Goal: Task Accomplishment & Management: Manage account settings

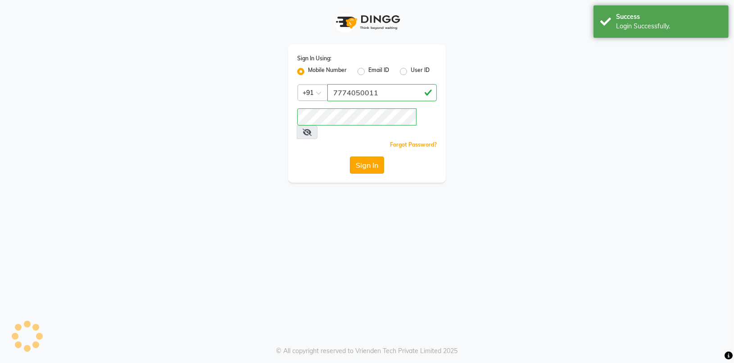
click at [377, 157] on button "Sign In" at bounding box center [367, 165] width 34 height 17
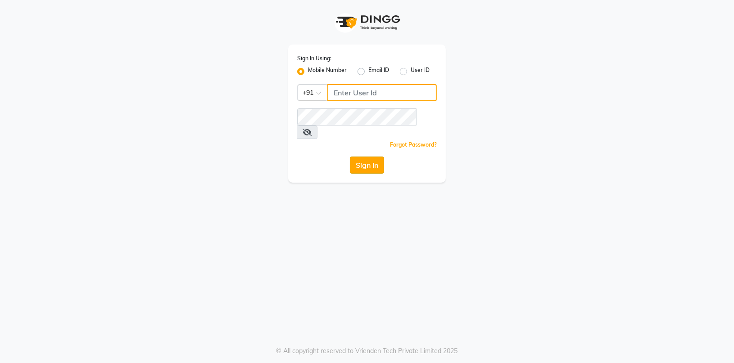
type input "7774050011"
click at [375, 157] on button "Sign In" at bounding box center [367, 165] width 34 height 17
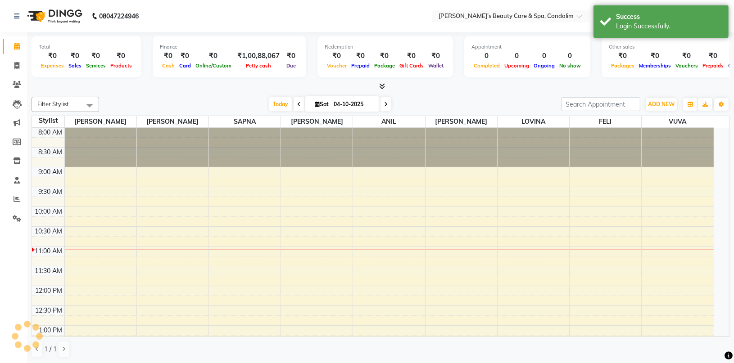
select select "en"
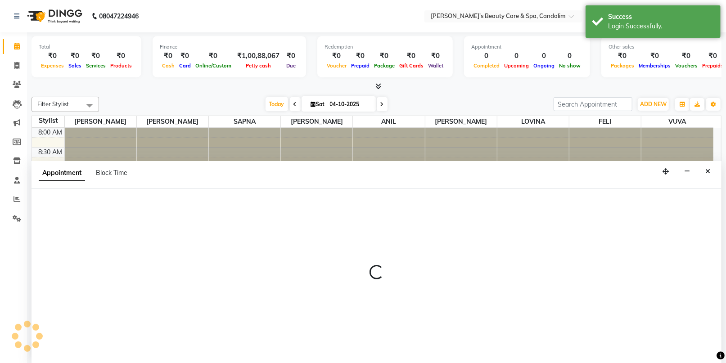
select select "43920"
select select "660"
select select "tentative"
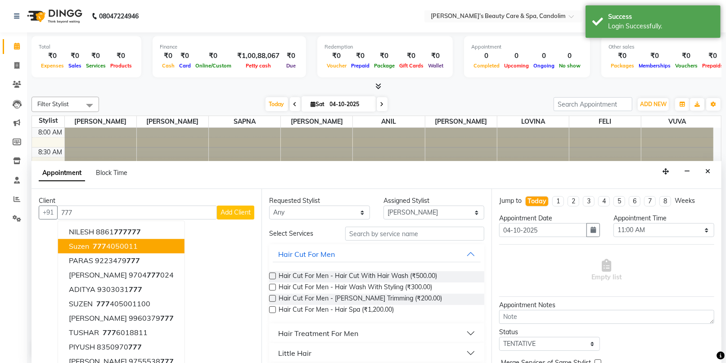
click at [117, 242] on ngb-highlight "[PHONE_NUMBER]" at bounding box center [114, 246] width 47 height 9
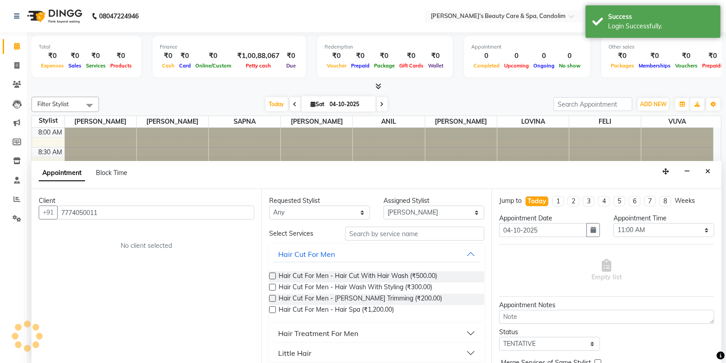
type input "7774050011"
click at [375, 228] on input "text" at bounding box center [414, 234] width 139 height 14
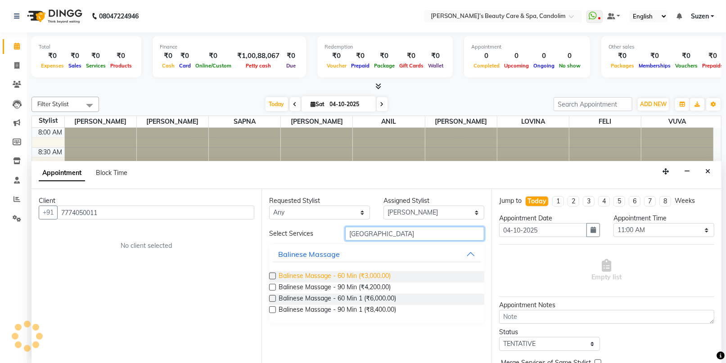
type input "[GEOGRAPHIC_DATA]"
click at [376, 278] on span "Balinese Massage - 60 Min (₹3,000.00)" at bounding box center [335, 276] width 112 height 11
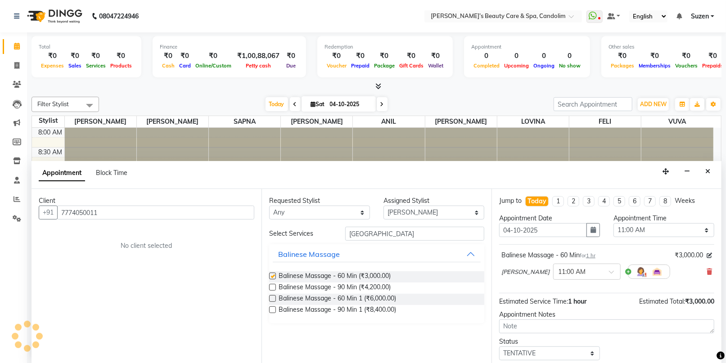
checkbox input "false"
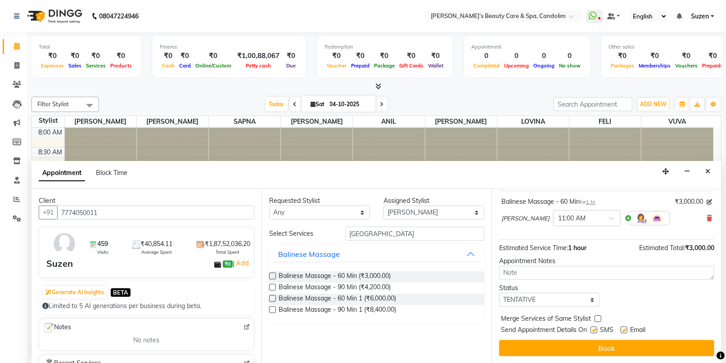
scroll to position [53, 0]
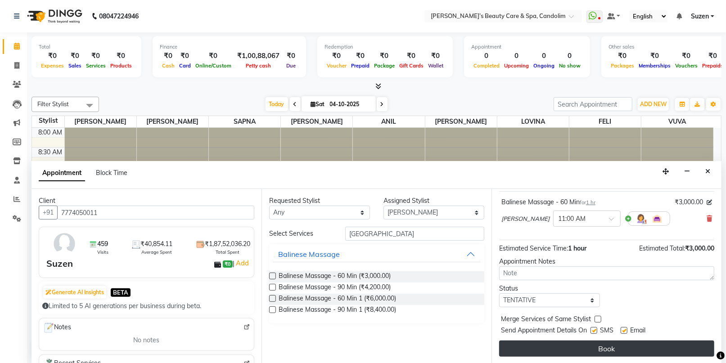
click at [617, 349] on button "Book" at bounding box center [606, 349] width 215 height 16
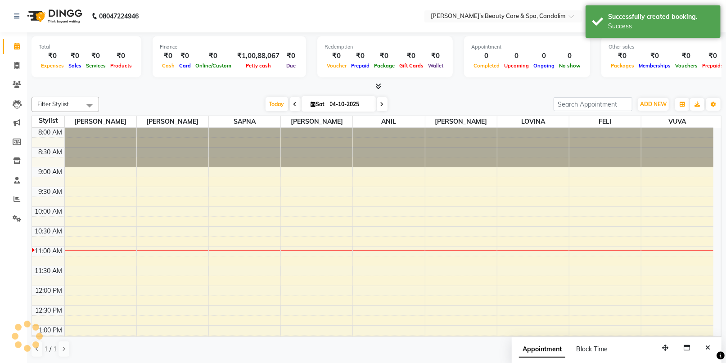
scroll to position [0, 0]
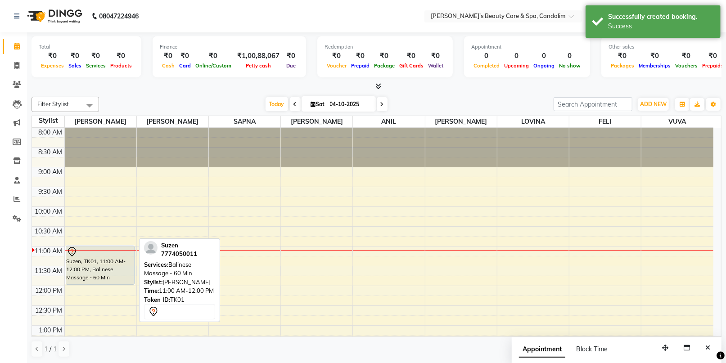
click at [94, 267] on div "Suzen, TK01, 11:00 AM-12:00 PM, Balinese Massage - 60 Min" at bounding box center [100, 265] width 68 height 38
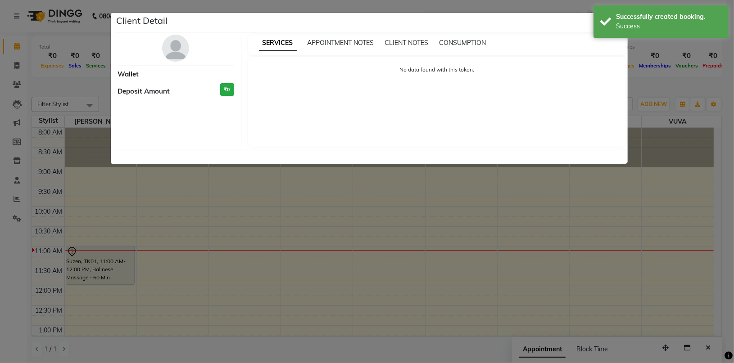
select select "7"
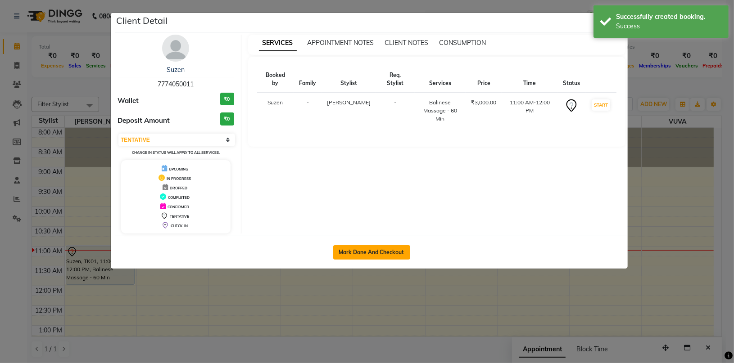
click at [376, 252] on button "Mark Done And Checkout" at bounding box center [371, 252] width 77 height 14
select select "6059"
select select "service"
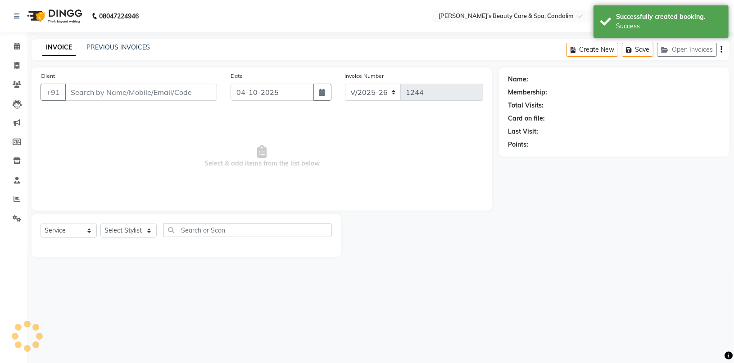
type input "7774050011"
select select "43920"
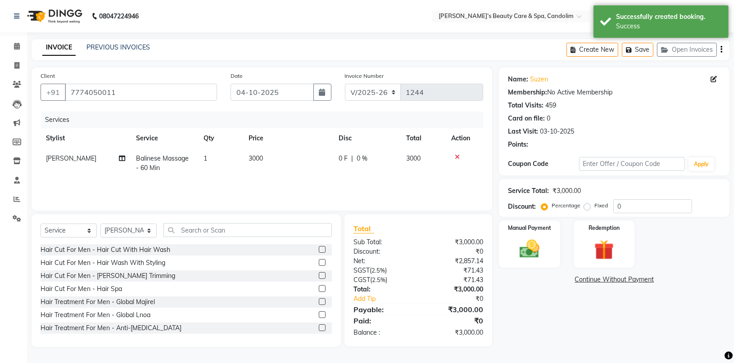
click at [270, 159] on td "3000" at bounding box center [288, 164] width 90 height 30
select select "43920"
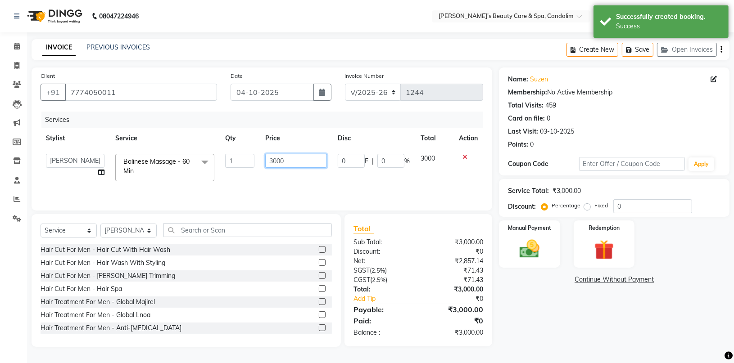
click at [293, 159] on input "3000" at bounding box center [295, 161] width 61 height 14
type input "3150"
click at [536, 247] on img at bounding box center [529, 249] width 33 height 24
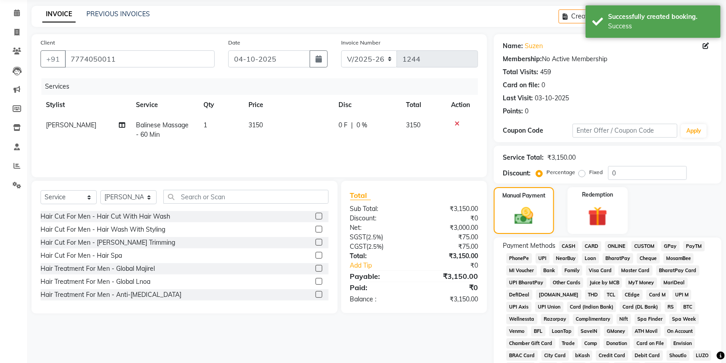
scroll to position [100, 0]
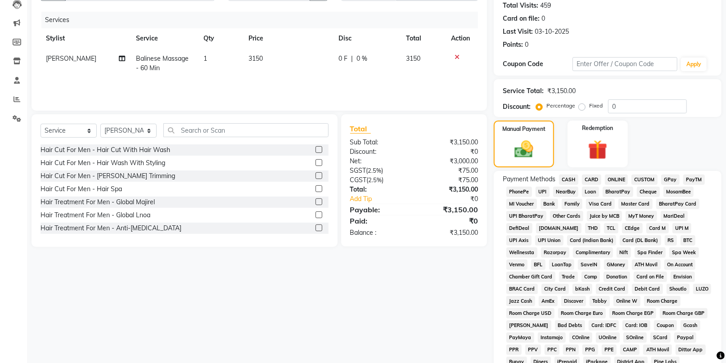
click at [569, 179] on span "CASH" at bounding box center [568, 180] width 19 height 10
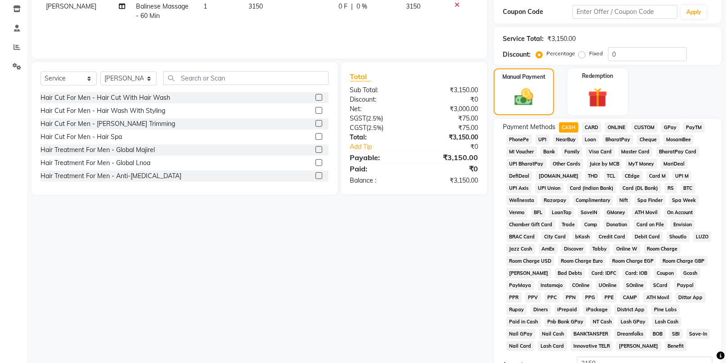
scroll to position [200, 0]
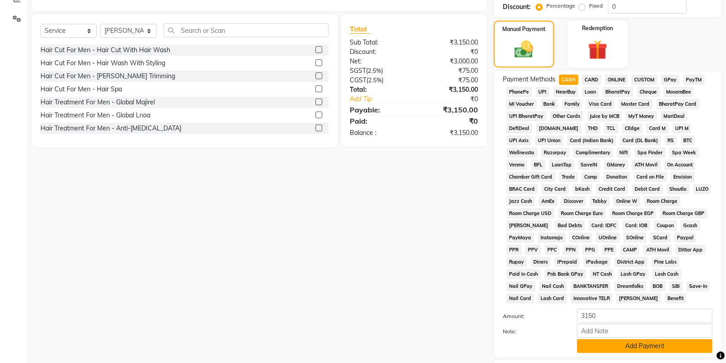
click at [639, 346] on button "Add Payment" at bounding box center [644, 346] width 135 height 14
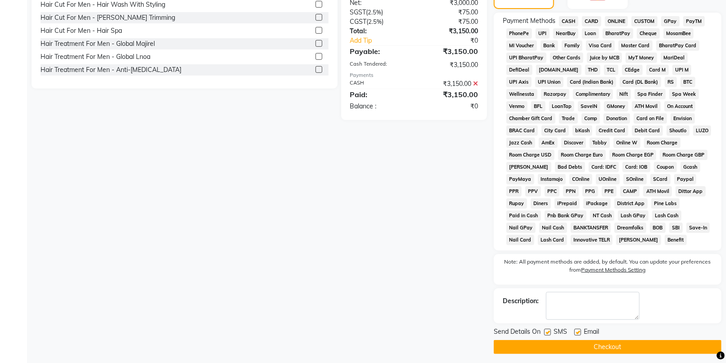
scroll to position [262, 0]
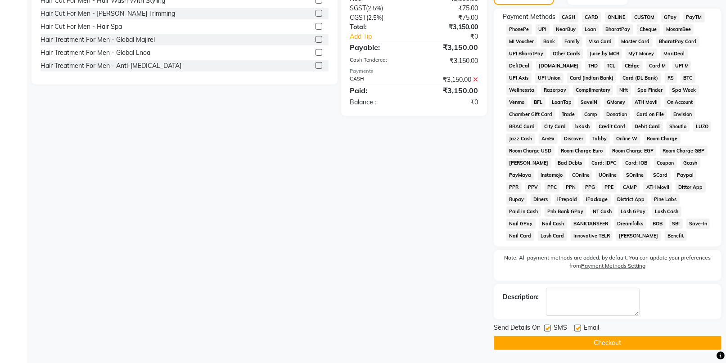
click at [631, 343] on button "Checkout" at bounding box center [608, 343] width 228 height 14
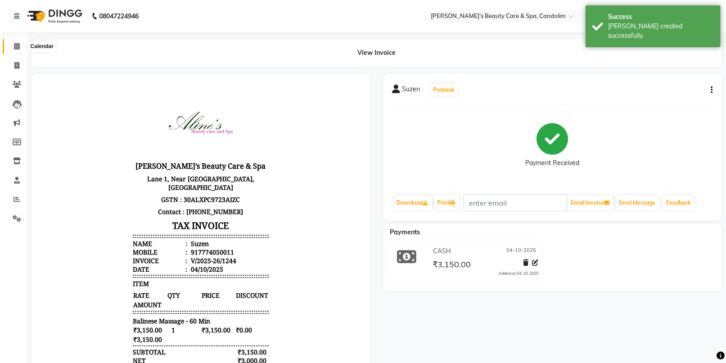
drag, startPoint x: 15, startPoint y: 48, endPoint x: 12, endPoint y: 53, distance: 6.0
click at [15, 48] on icon at bounding box center [17, 46] width 6 height 7
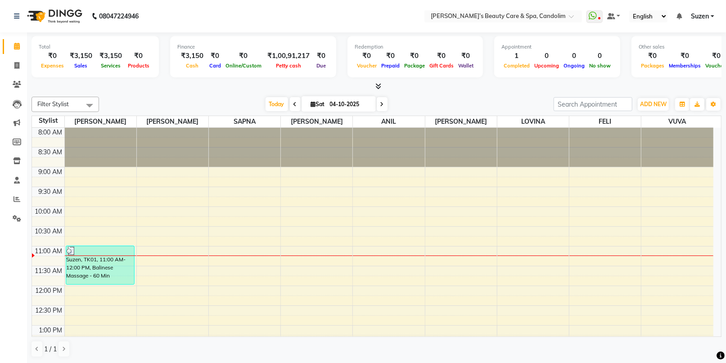
click at [174, 236] on td at bounding box center [388, 241] width 649 height 10
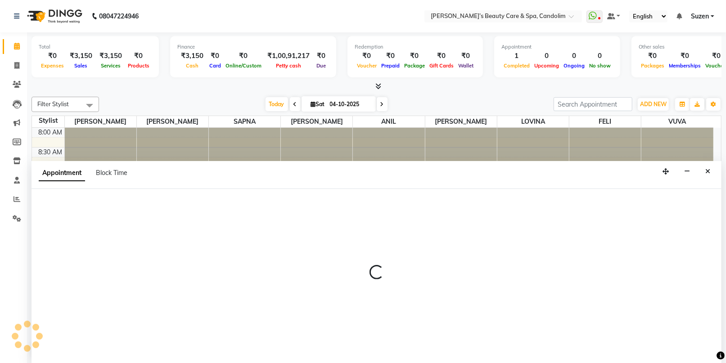
select select "43921"
select select "tentative"
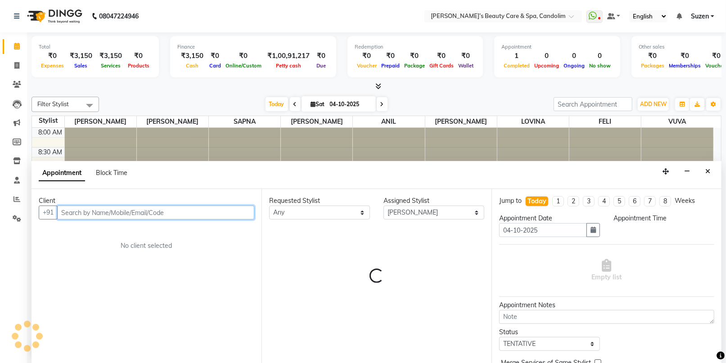
select select "630"
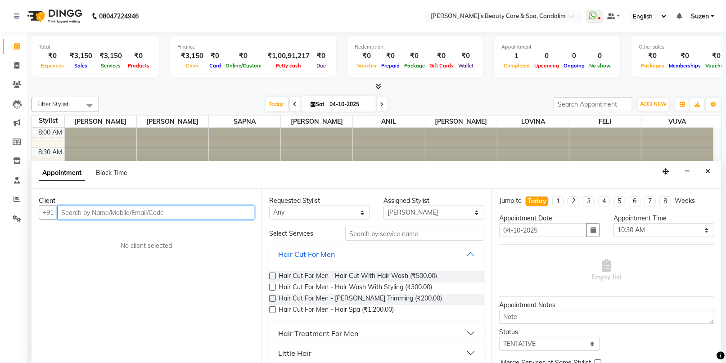
click at [148, 210] on input "text" at bounding box center [155, 213] width 197 height 14
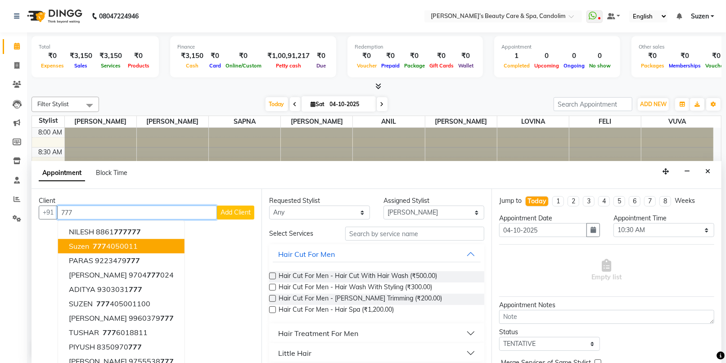
click at [130, 248] on ngb-highlight "[PHONE_NUMBER]" at bounding box center [114, 246] width 47 height 9
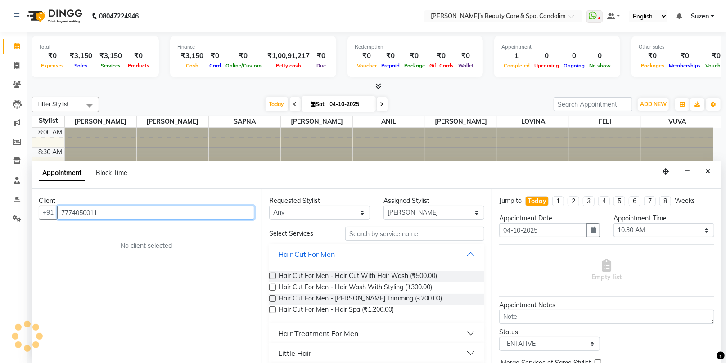
type input "7774050011"
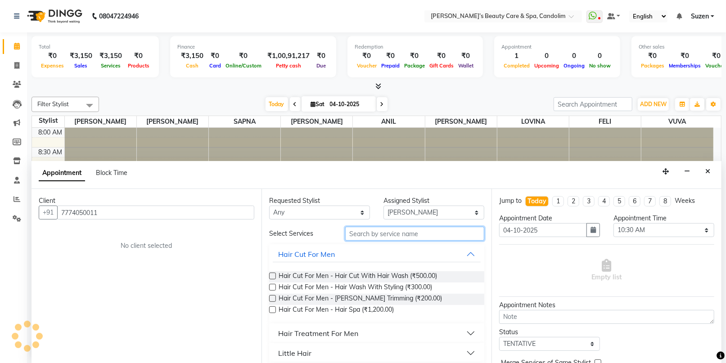
click at [387, 234] on input "text" at bounding box center [414, 234] width 139 height 14
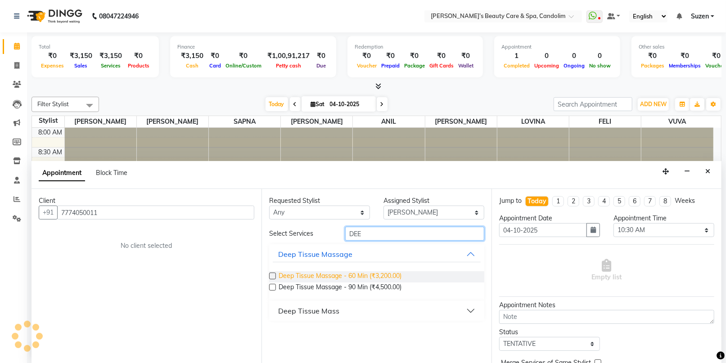
type input "DEE"
click at [375, 274] on span "Deep Tissue Massage - 60 Min (₹3,200.00)" at bounding box center [340, 276] width 123 height 11
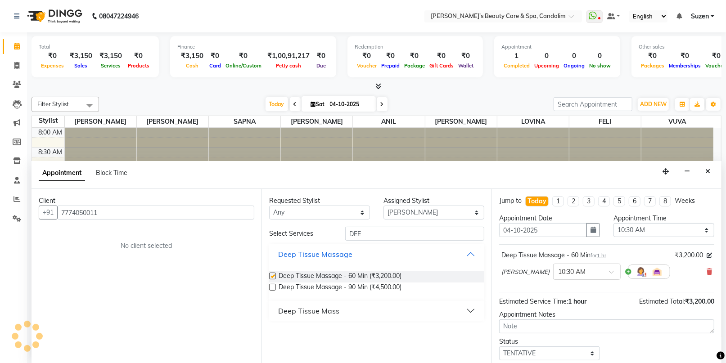
checkbox input "false"
click at [707, 274] on icon at bounding box center [709, 272] width 5 height 6
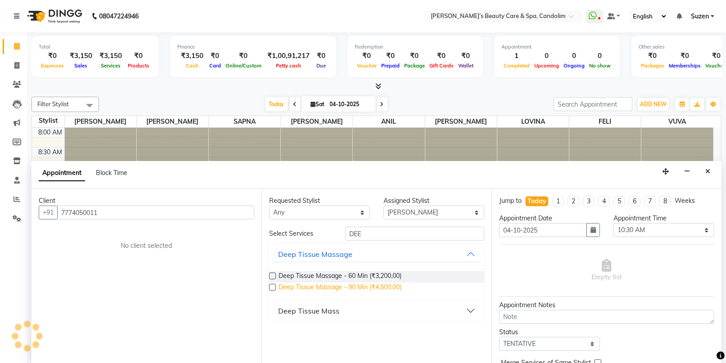
click at [354, 287] on span "Deep Tissue Massage - 90 Min (₹4,500.00)" at bounding box center [340, 288] width 123 height 11
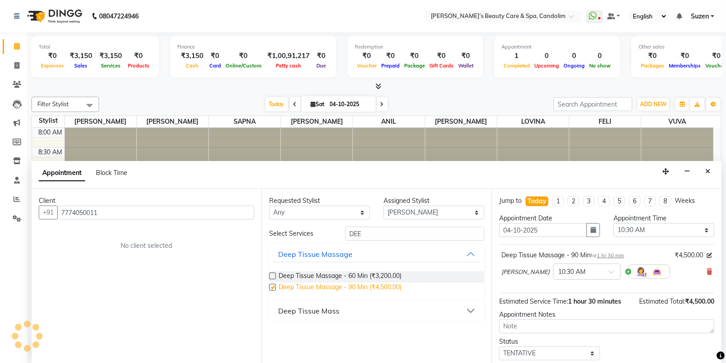
checkbox input "false"
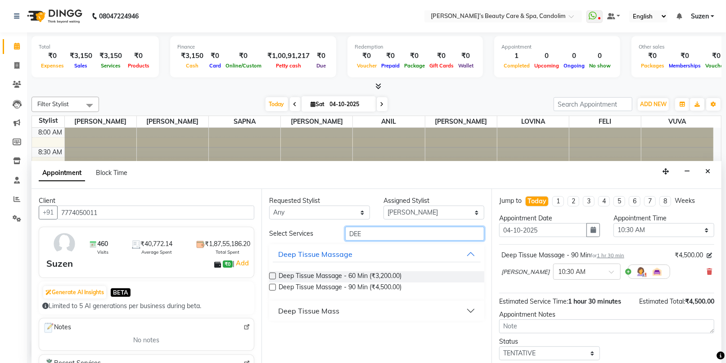
click at [375, 232] on input "DEE" at bounding box center [414, 234] width 139 height 14
type input "D"
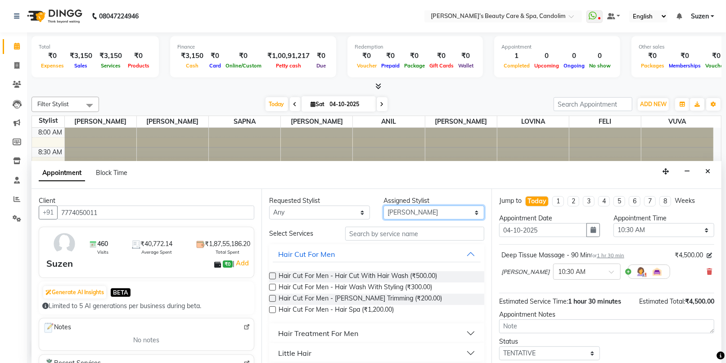
click at [416, 219] on select "Select [PERSON_NAME] [PERSON_NAME] [PERSON_NAME] [PERSON_NAME] [PERSON_NAME]" at bounding box center [433, 213] width 101 height 14
select select "43925"
click at [383, 206] on select "Select [PERSON_NAME] [PERSON_NAME] [PERSON_NAME] [PERSON_NAME] [PERSON_NAME]" at bounding box center [433, 213] width 101 height 14
drag, startPoint x: 376, startPoint y: 237, endPoint x: 364, endPoint y: 235, distance: 12.3
click at [372, 236] on input "text" at bounding box center [414, 234] width 139 height 14
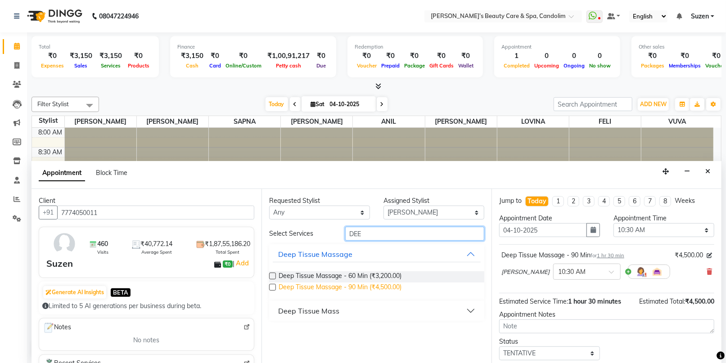
type input "DEE"
click at [355, 285] on span "Deep Tissue Massage - 90 Min (₹4,500.00)" at bounding box center [340, 288] width 123 height 11
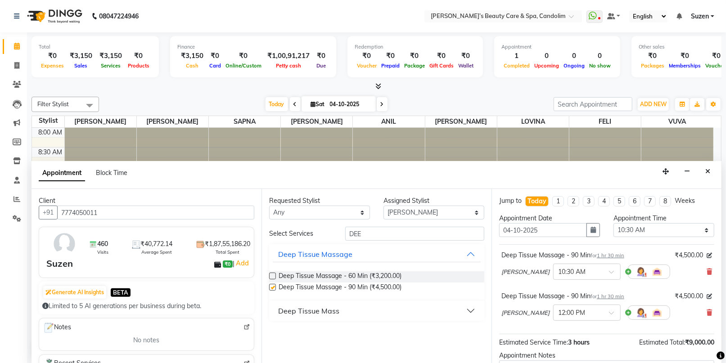
checkbox input "false"
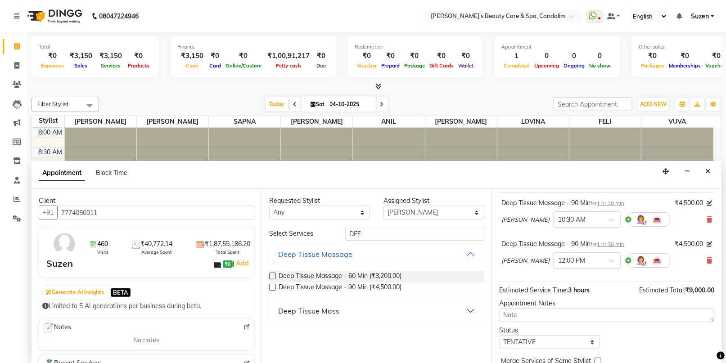
scroll to position [94, 0]
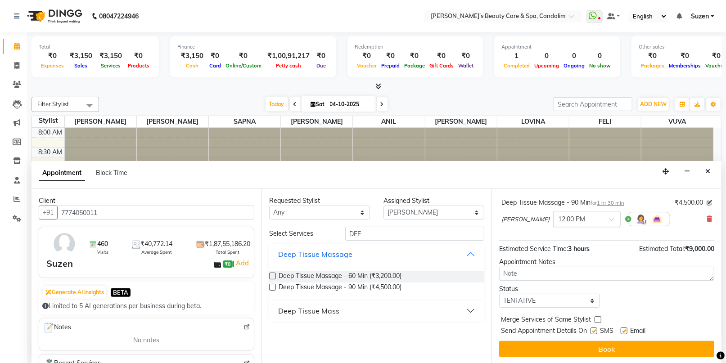
click at [567, 219] on input "text" at bounding box center [578, 218] width 40 height 9
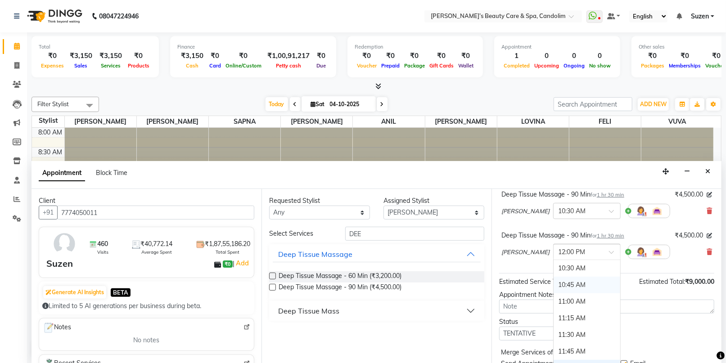
scroll to position [44, 0]
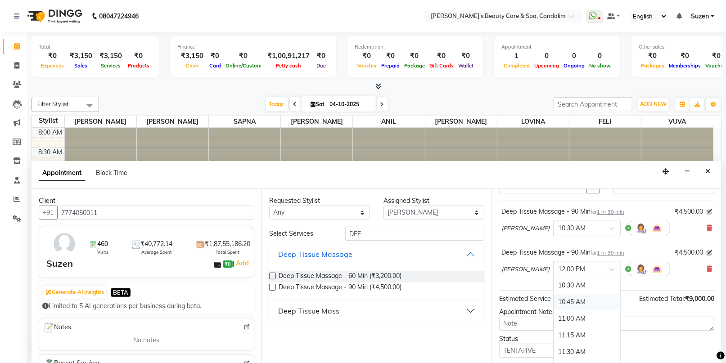
click at [554, 303] on div "10:45 AM" at bounding box center [587, 302] width 67 height 17
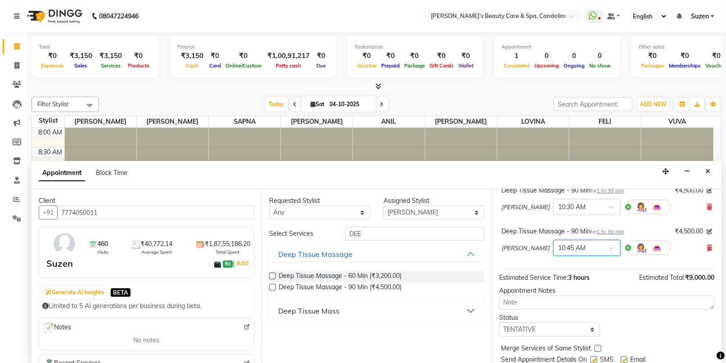
scroll to position [94, 0]
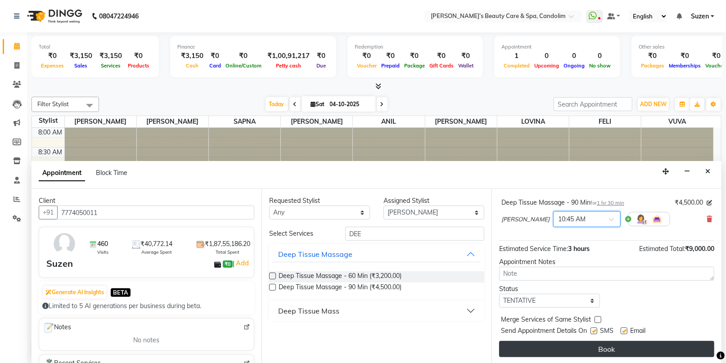
click at [619, 342] on button "Book" at bounding box center [606, 349] width 215 height 16
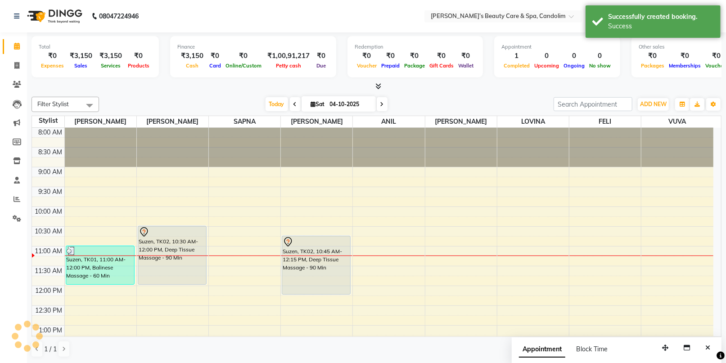
scroll to position [0, 0]
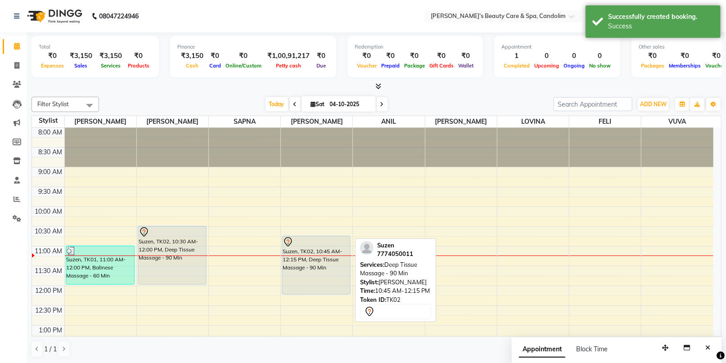
click at [304, 253] on div "Suzen, TK02, 10:45 AM-12:15 PM, Deep Tissue Massage - 90 Min" at bounding box center [316, 265] width 68 height 58
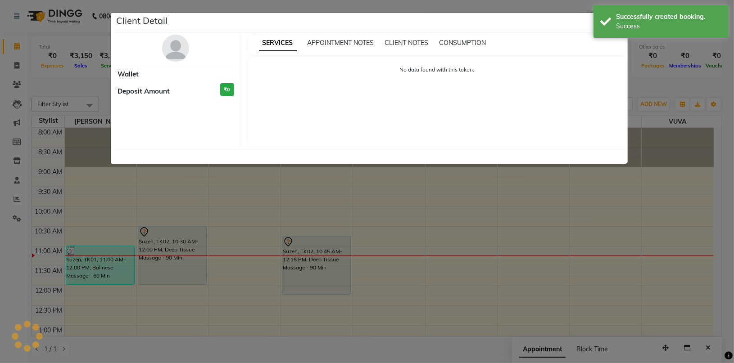
select select "7"
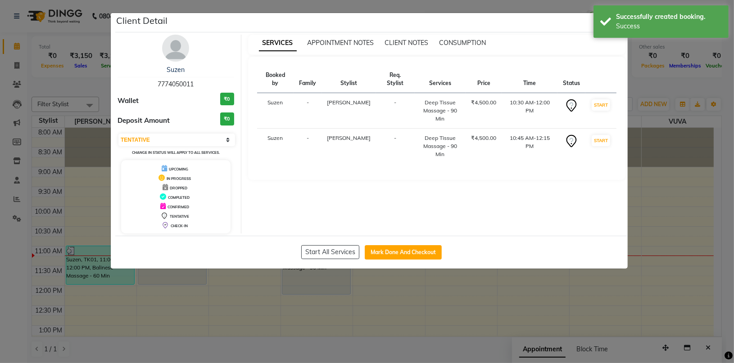
click at [408, 256] on button "Mark Done And Checkout" at bounding box center [403, 252] width 77 height 14
select select "service"
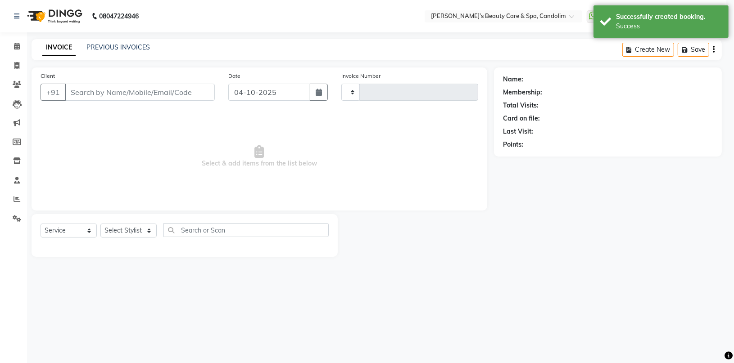
type input "1245"
select select "6059"
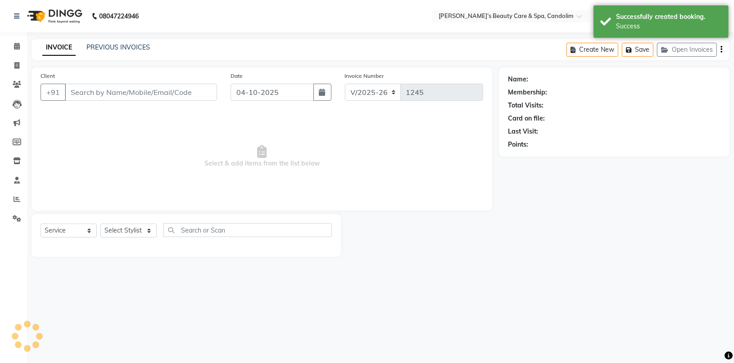
type input "7774050011"
select select "43925"
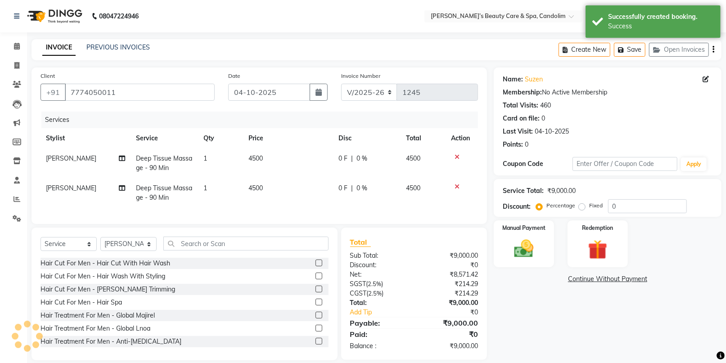
click at [273, 158] on td "4500" at bounding box center [288, 164] width 90 height 30
select select "43921"
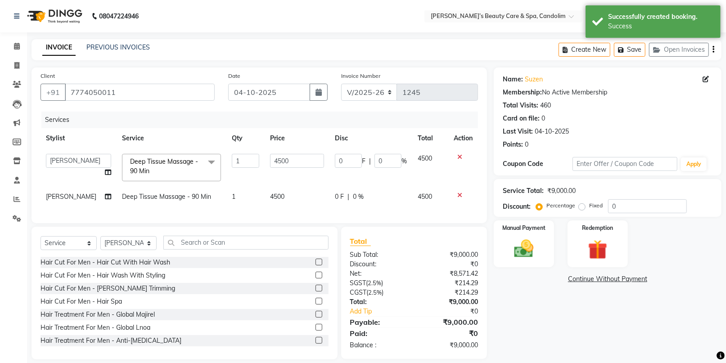
click at [273, 157] on input "4500" at bounding box center [297, 161] width 54 height 14
type input "4725"
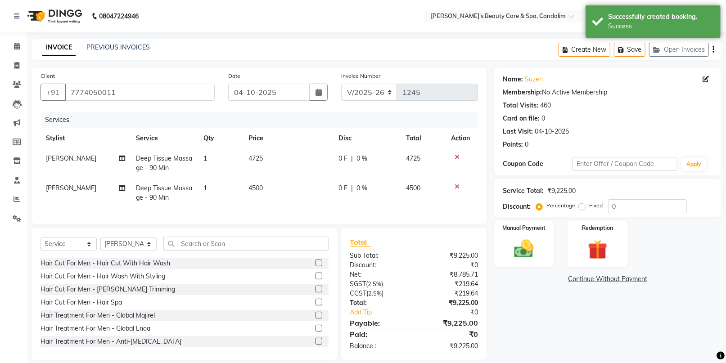
click at [281, 194] on td "4500" at bounding box center [288, 193] width 90 height 30
select select "43925"
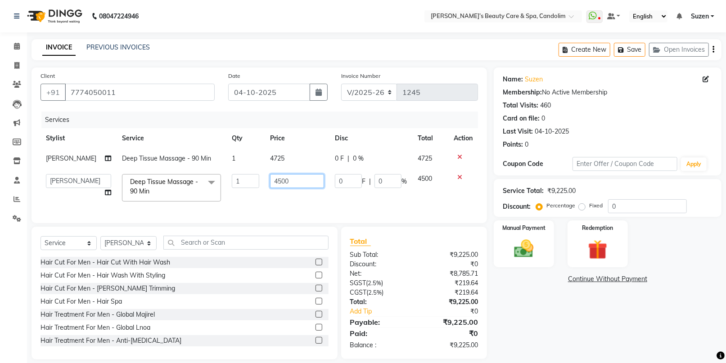
click at [310, 176] on input "4500" at bounding box center [297, 181] width 54 height 14
type input "4725"
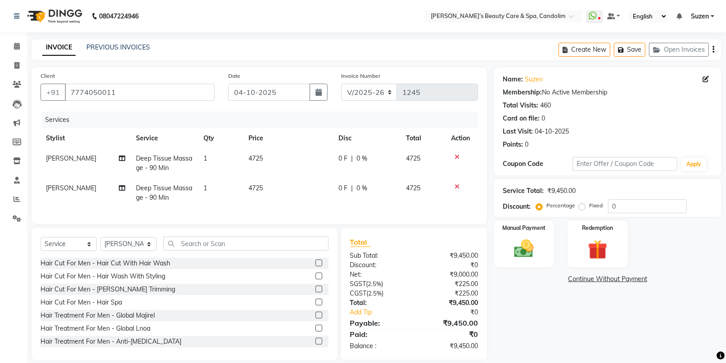
click at [352, 201] on td "0 F | 0 %" at bounding box center [367, 193] width 68 height 30
select select "43925"
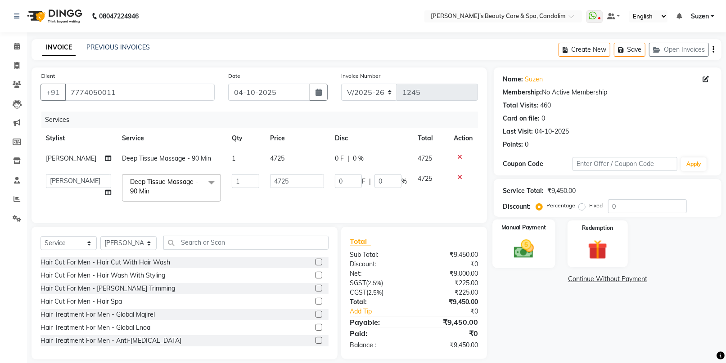
click at [524, 244] on img at bounding box center [523, 248] width 33 height 23
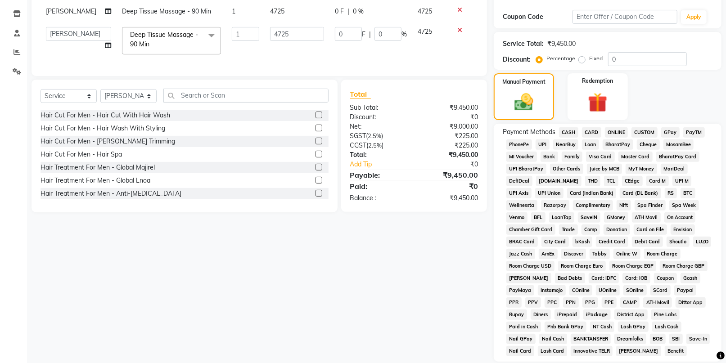
scroll to position [200, 0]
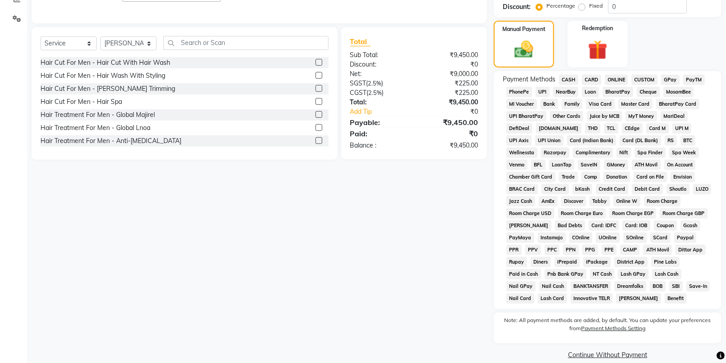
click at [574, 76] on span "CASH" at bounding box center [568, 80] width 19 height 10
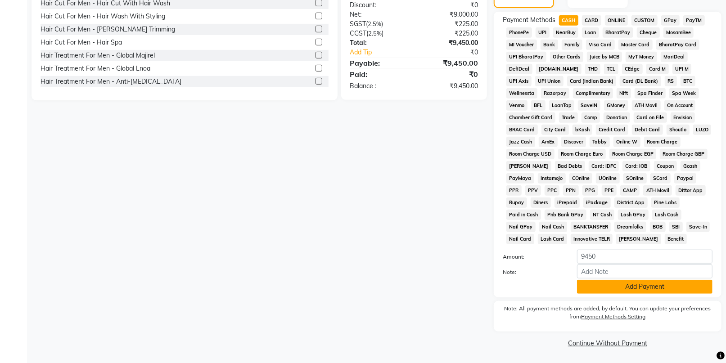
click at [627, 282] on button "Add Payment" at bounding box center [644, 287] width 135 height 14
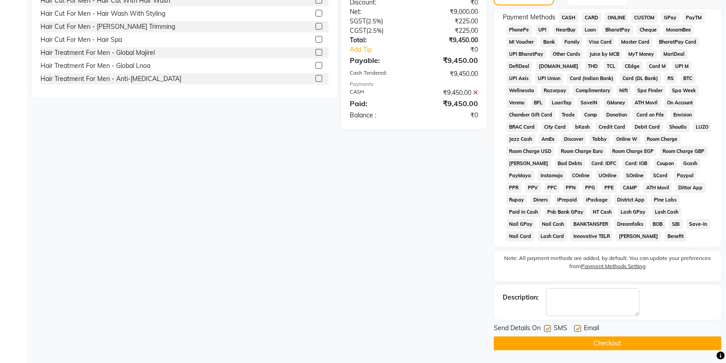
scroll to position [262, 0]
click at [637, 344] on button "Checkout" at bounding box center [608, 343] width 228 height 14
